Goal: Transaction & Acquisition: Download file/media

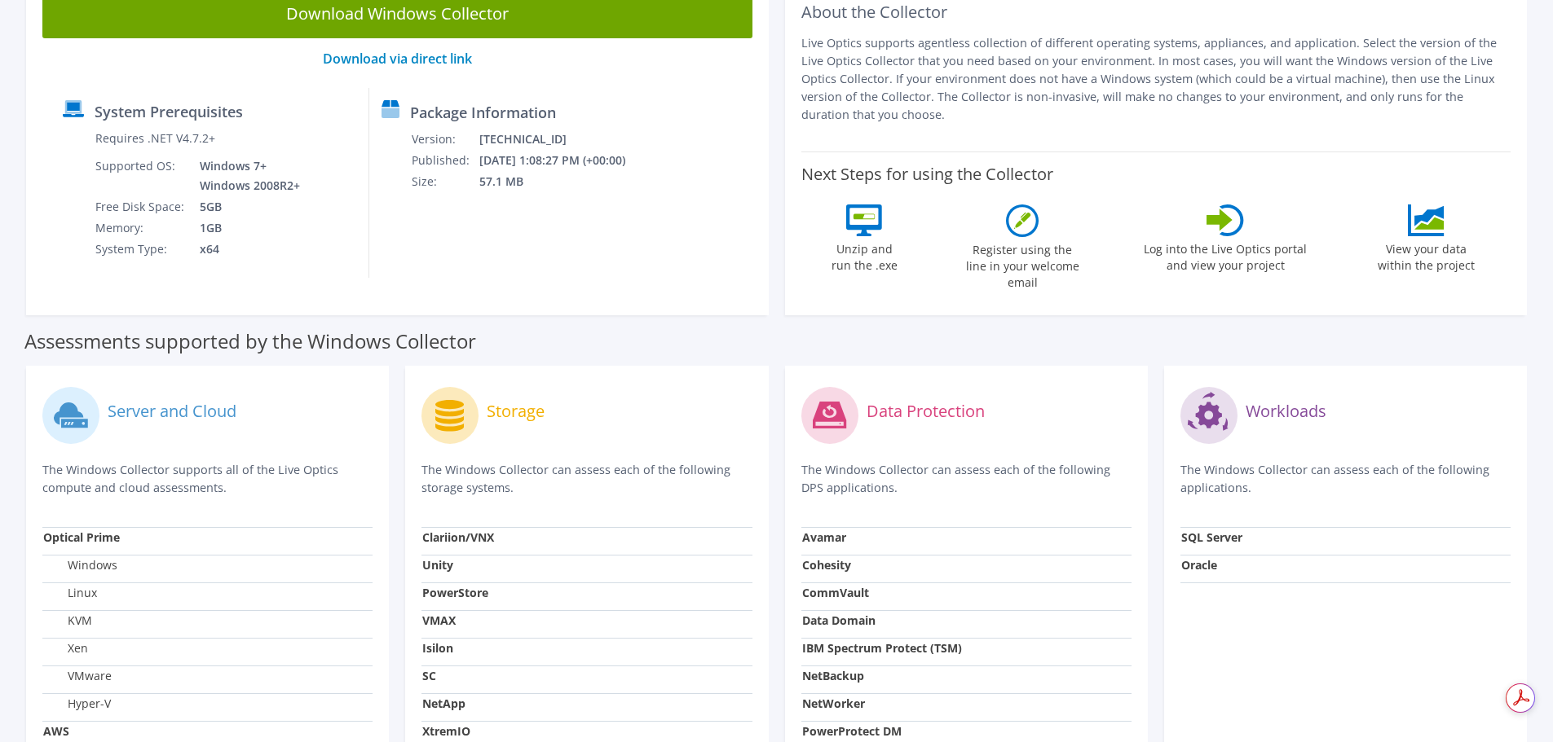
click at [833, 389] on circle at bounding box center [829, 415] width 57 height 57
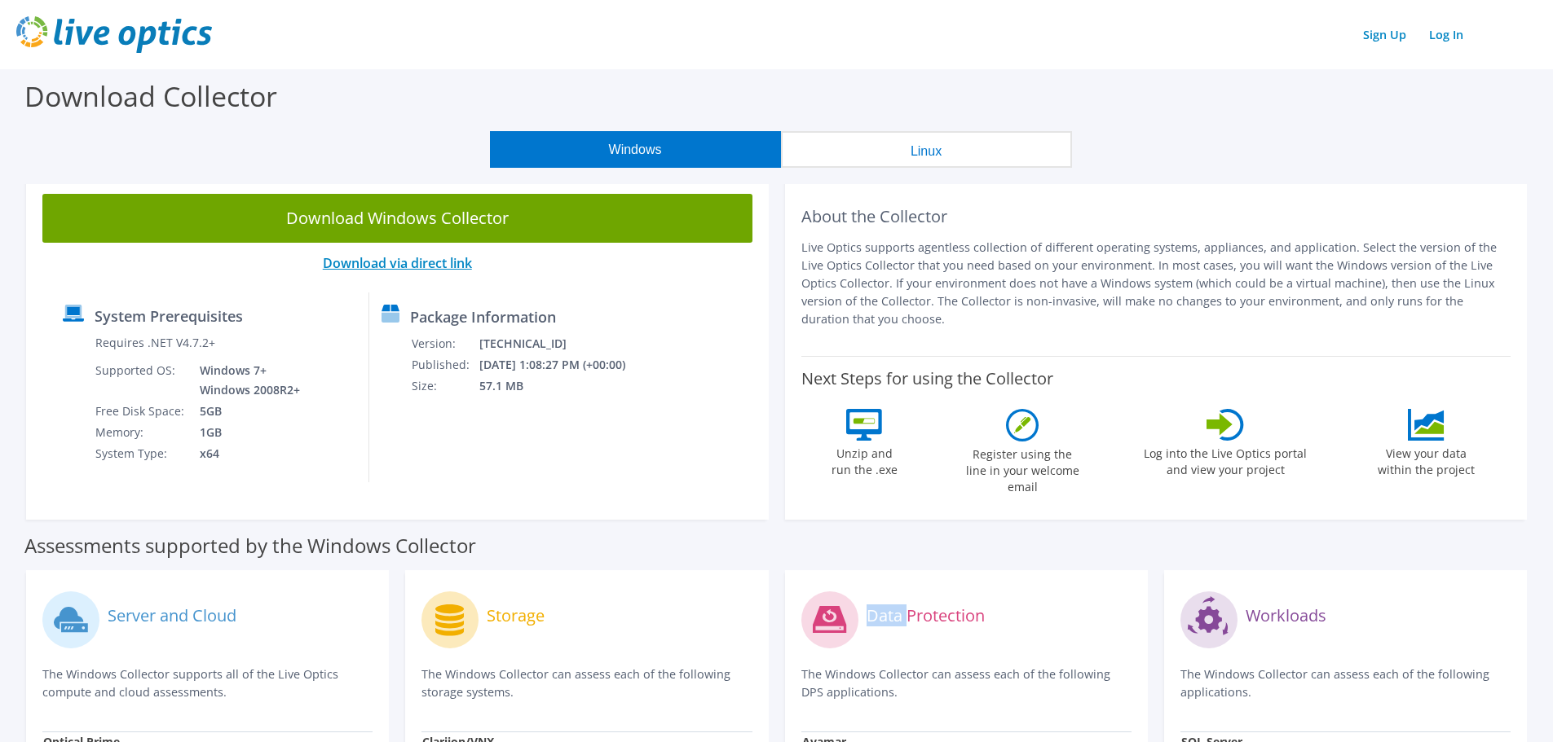
click at [381, 263] on link "Download via direct link" at bounding box center [397, 263] width 149 height 18
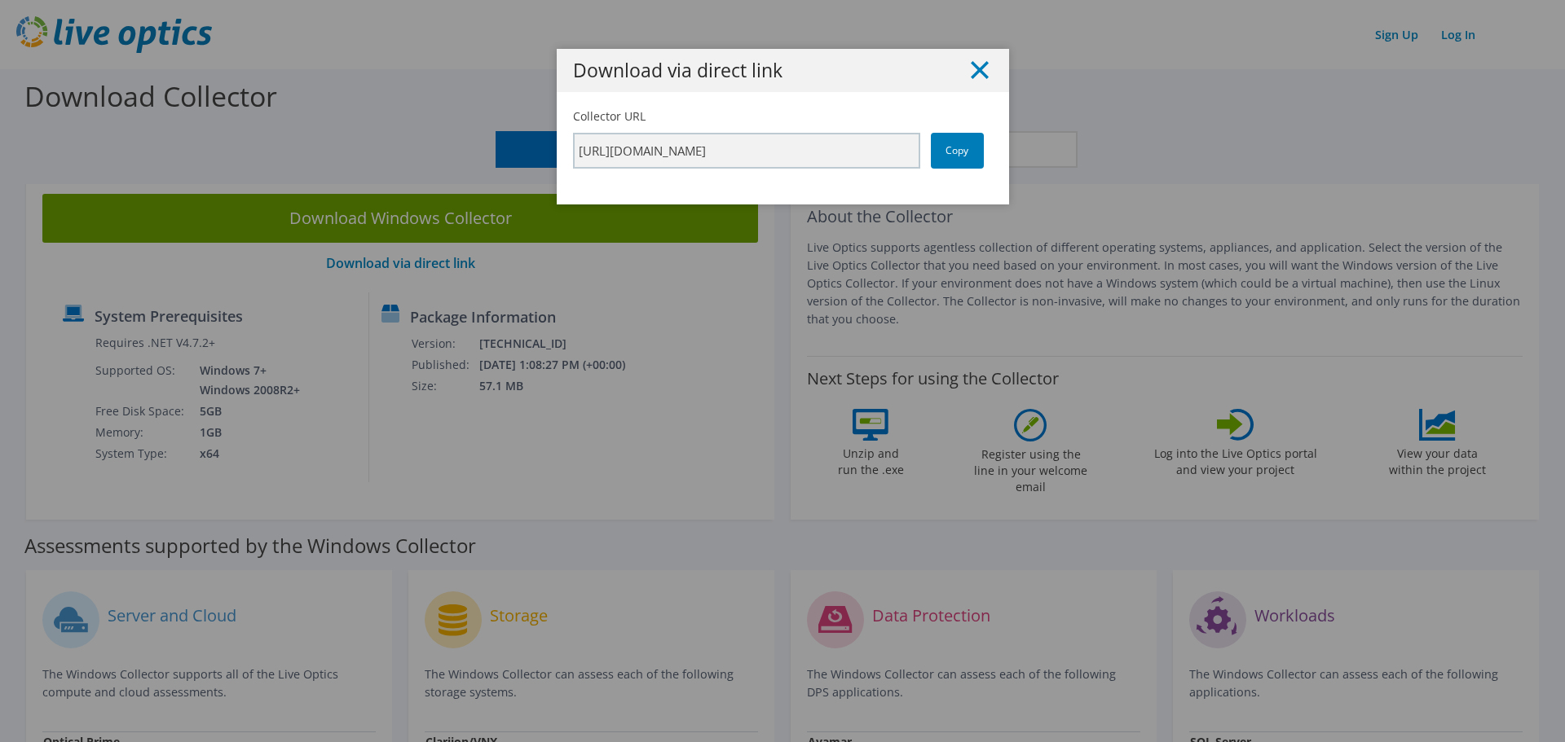
click at [971, 69] on icon at bounding box center [980, 70] width 18 height 18
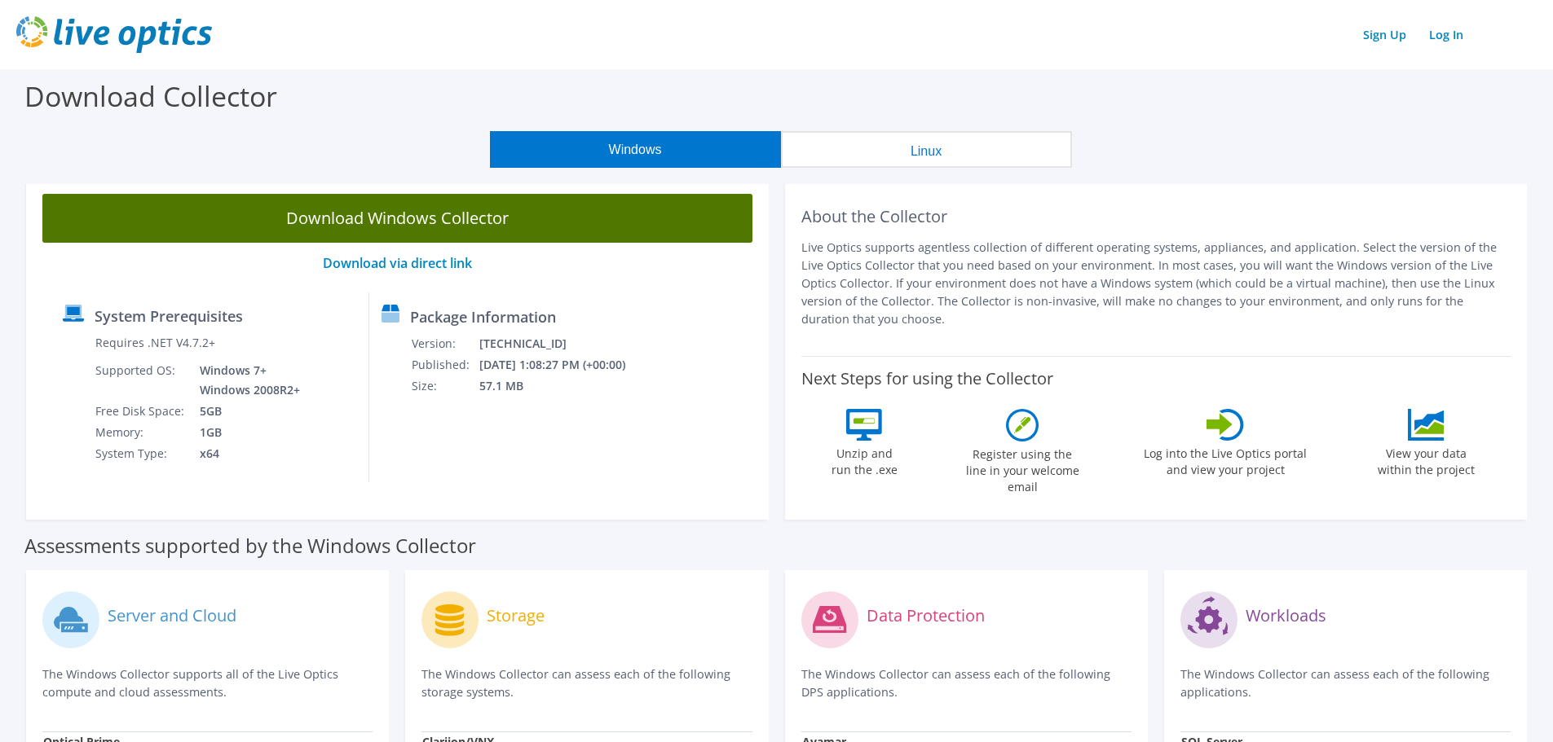
click at [476, 209] on link "Download Windows Collector" at bounding box center [397, 218] width 710 height 49
click at [409, 226] on link "Download Windows Collector" at bounding box center [397, 218] width 710 height 49
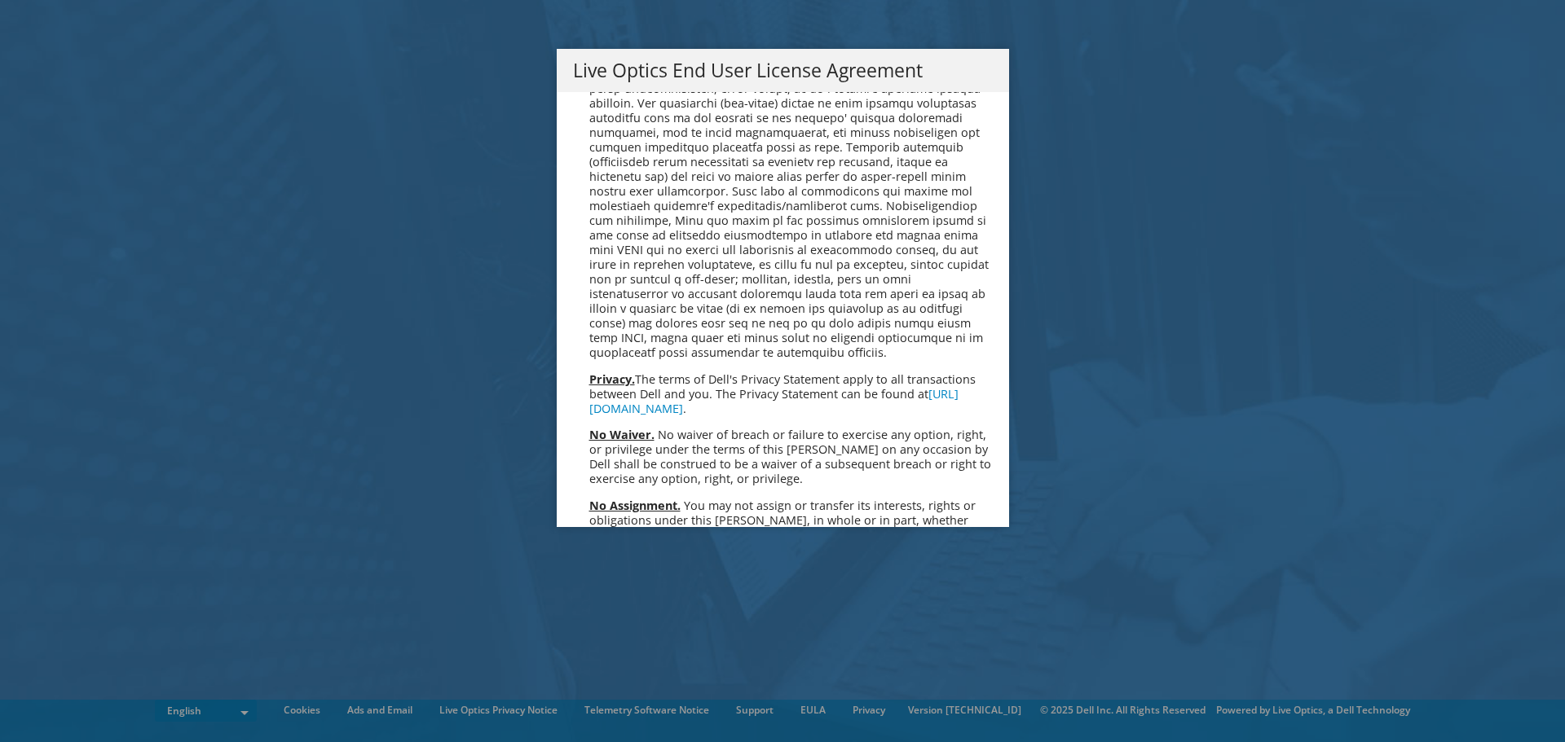
scroll to position [6163, 0]
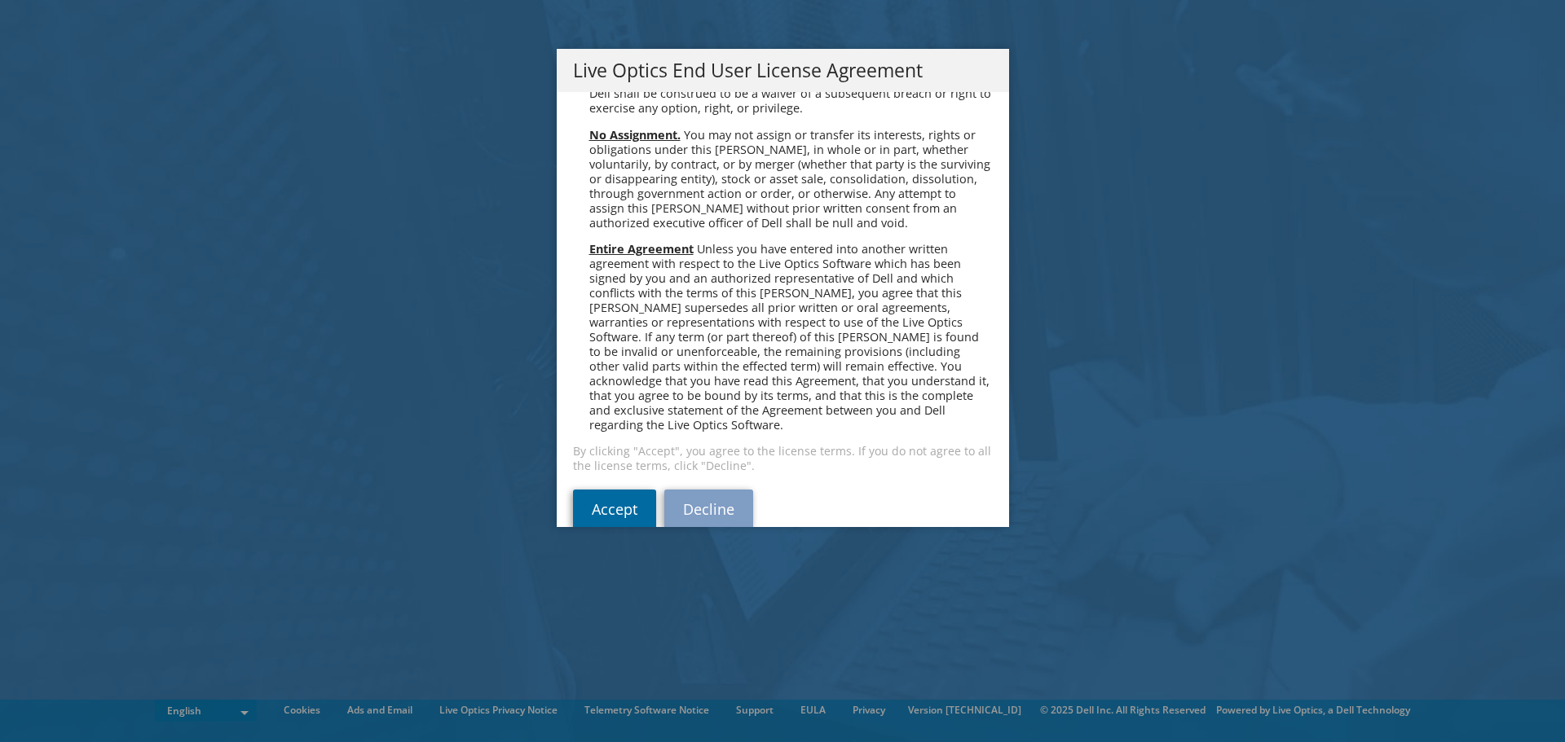
click at [603, 490] on link "Accept" at bounding box center [614, 509] width 83 height 39
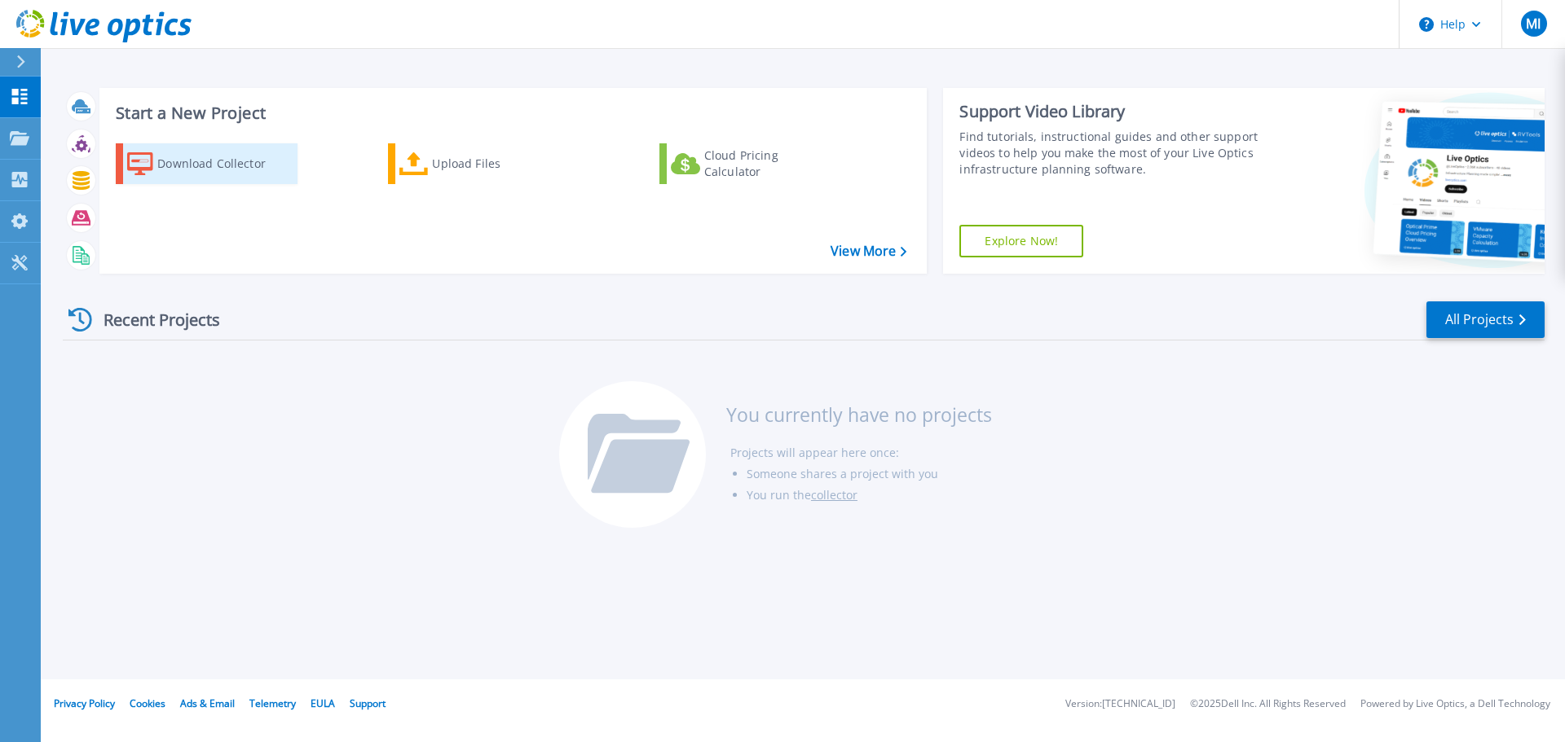
click at [215, 170] on div "Download Collector" at bounding box center [222, 164] width 130 height 33
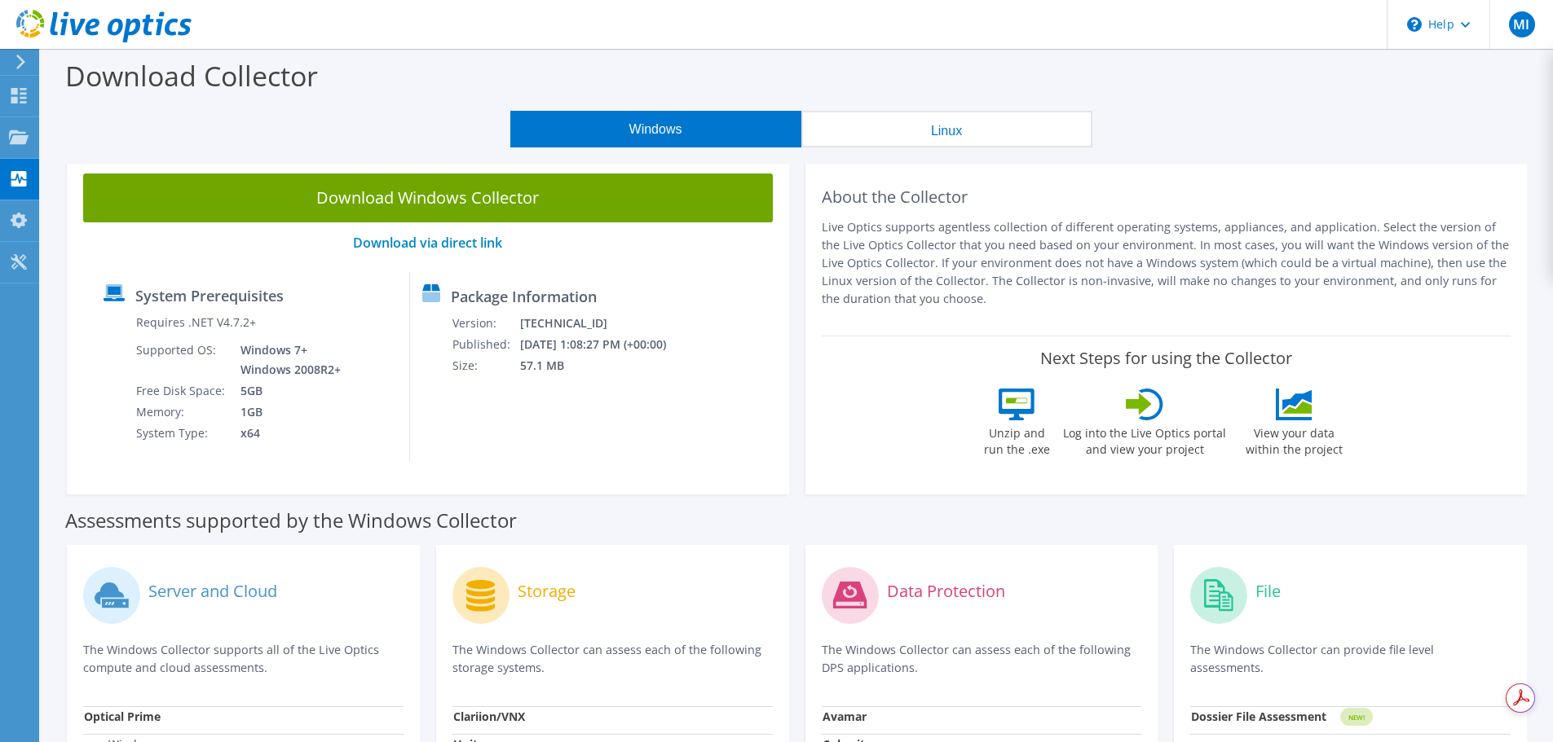
click at [910, 589] on label "Data Protection" at bounding box center [946, 592] width 118 height 16
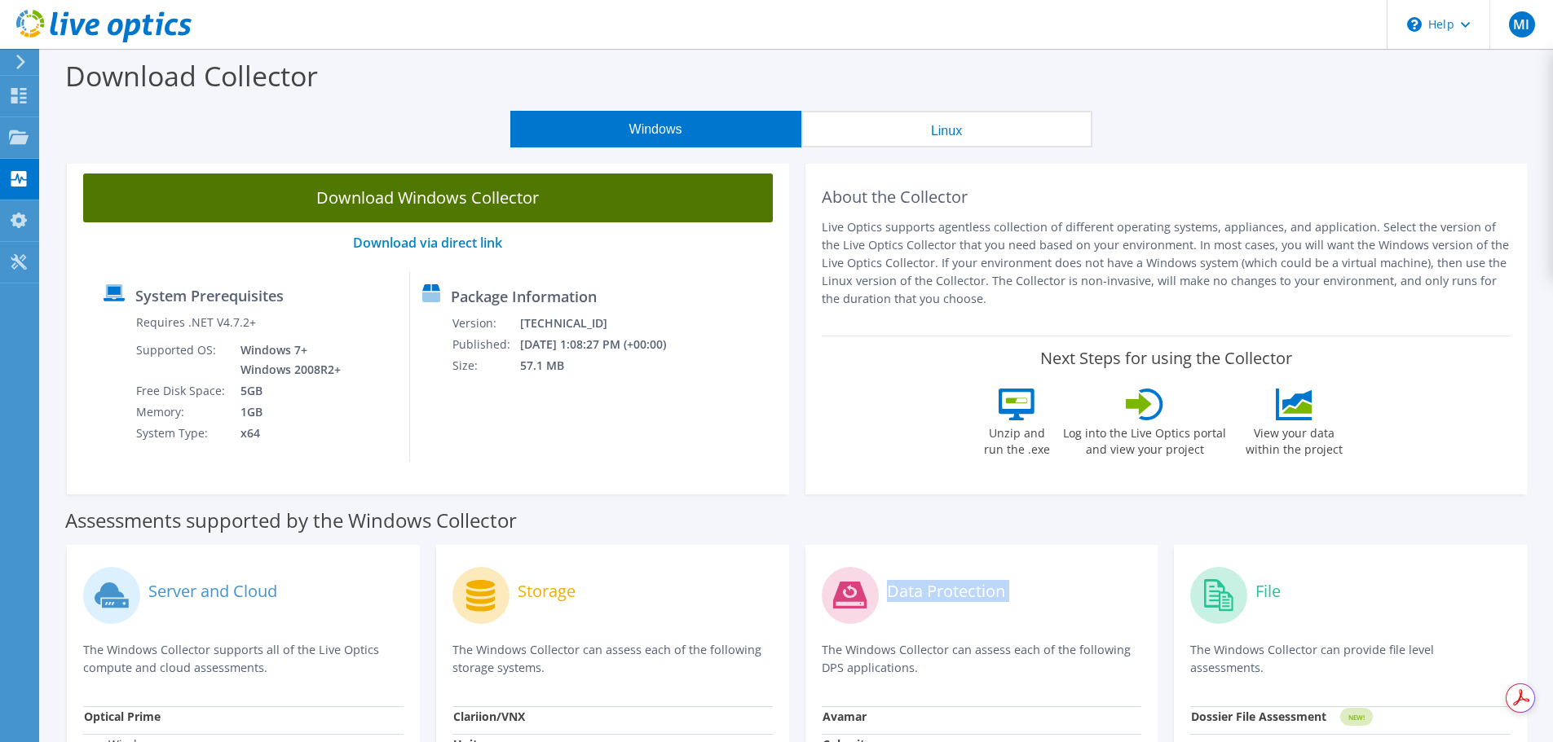
click at [566, 206] on link "Download Windows Collector" at bounding box center [428, 198] width 690 height 49
